Goal: Task Accomplishment & Management: Manage account settings

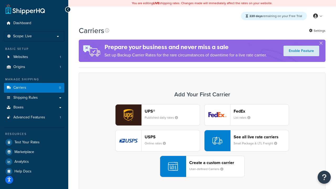
click at [202, 141] on div "UPS® Published daily rates FedEx List rates USPS Online rates See all live rate…" at bounding box center [201, 140] width 235 height 73
click at [261, 111] on header "FedEx" at bounding box center [260, 111] width 55 height 5
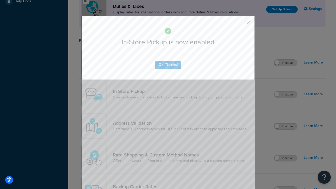
scroll to position [180, 0]
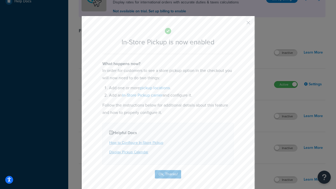
click at [240, 24] on button "button" at bounding box center [240, 24] width 1 height 1
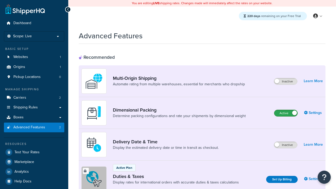
click at [286, 113] on label "Active" at bounding box center [285, 113] width 23 height 6
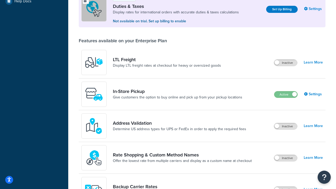
scroll to position [160, 0]
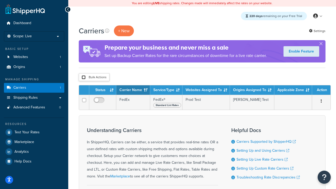
click at [83, 77] on input "checkbox" at bounding box center [84, 77] width 4 height 4
checkbox input "true"
click at [0, 0] on button "Delete" at bounding box center [0, 0] width 0 height 0
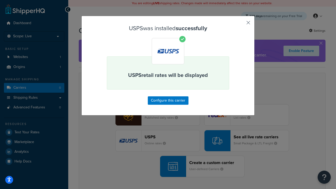
click at [240, 24] on button "button" at bounding box center [240, 24] width 1 height 1
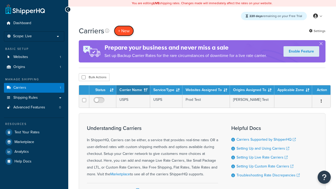
click at [124, 31] on button "+ New" at bounding box center [124, 30] width 20 height 11
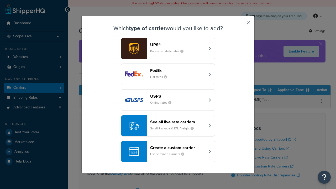
click at [168, 126] on div "See all live rate carriers Small Package & LTL Freight" at bounding box center [177, 125] width 55 height 13
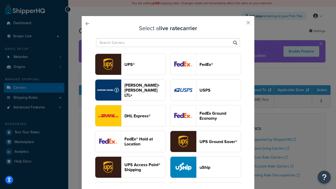
click at [145, 64] on header "UPS®" at bounding box center [144, 64] width 41 height 5
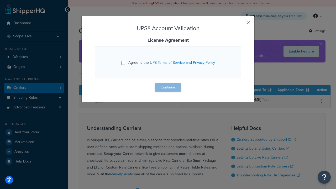
click at [123, 63] on input "I Agree to the UPS Terms of Service and Privacy Policy" at bounding box center [123, 63] width 4 height 4
checkbox input "true"
click at [168, 87] on button "Continue" at bounding box center [168, 87] width 26 height 8
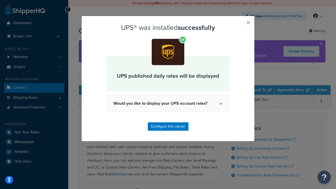
click at [240, 24] on button "button" at bounding box center [240, 24] width 1 height 1
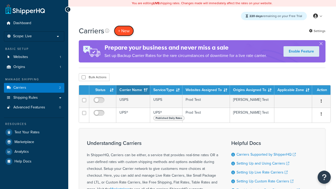
click at [124, 31] on button "+ New" at bounding box center [124, 30] width 20 height 11
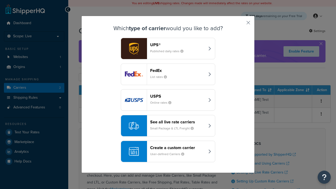
click at [177, 70] on header "FedEx" at bounding box center [177, 70] width 55 height 5
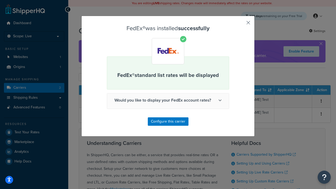
click at [240, 24] on button "button" at bounding box center [240, 24] width 1 height 1
